Goal: Find specific page/section: Find specific page/section

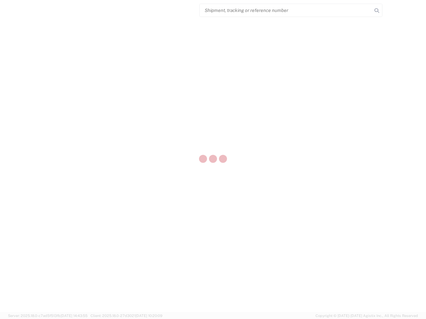
select select "US"
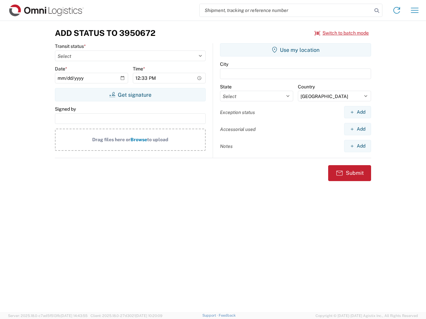
click at [286, 10] on input "search" at bounding box center [286, 10] width 172 height 13
click at [376, 11] on icon at bounding box center [376, 10] width 9 height 9
click at [396, 10] on icon at bounding box center [396, 10] width 11 height 11
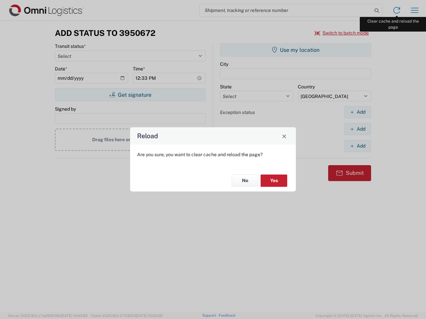
click at [414, 10] on div "Reload Are you sure, you want to clear cache and reload the page? No Yes" at bounding box center [213, 159] width 426 height 319
click at [342, 33] on div "Reload Are you sure, you want to clear cache and reload the page? No Yes" at bounding box center [213, 159] width 426 height 319
click at [130, 95] on div "Reload Are you sure, you want to clear cache and reload the page? No Yes" at bounding box center [213, 159] width 426 height 319
click at [295, 50] on div "Reload Are you sure, you want to clear cache and reload the page? No Yes" at bounding box center [213, 159] width 426 height 319
click at [357, 112] on div "Reload Are you sure, you want to clear cache and reload the page? No Yes" at bounding box center [213, 159] width 426 height 319
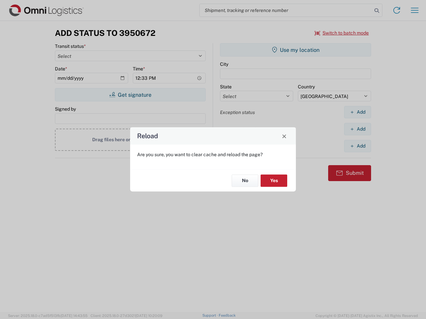
click at [357, 129] on div "Reload Are you sure, you want to clear cache and reload the page? No Yes" at bounding box center [213, 159] width 426 height 319
click at [357, 146] on div "Reload Are you sure, you want to clear cache and reload the page? No Yes" at bounding box center [213, 159] width 426 height 319
